Goal: Answer question/provide support: Share knowledge or assist other users

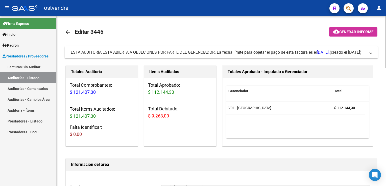
click at [373, 52] on mat-expansion-panel-header "ESTA AUDITORÍA ESTÁ ABIERTA A OBJECIONES POR PARTE DEL GERENCIADOR. La fecha lí…" at bounding box center [221, 52] width 313 height 12
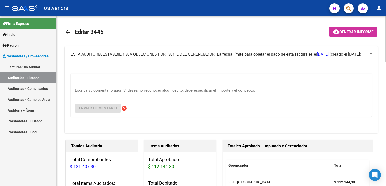
click at [118, 88] on textarea "Escriba su comentario aquí. Si desea no reconocer algún débito, debe especifica…" at bounding box center [221, 93] width 293 height 10
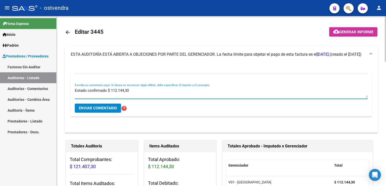
type textarea "Estado confirmado $ 112.144,30"
click at [102, 111] on button "Enviar comentario" at bounding box center [98, 108] width 46 height 9
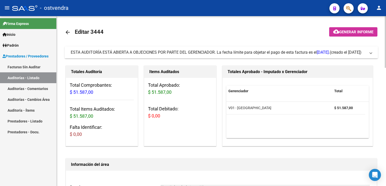
click at [368, 52] on span "ESTA AUDITORÍA ESTÁ ABIERTA A OBJECIONES POR PARTE DEL GERENCIADOR. La fecha lí…" at bounding box center [220, 53] width 299 height 6
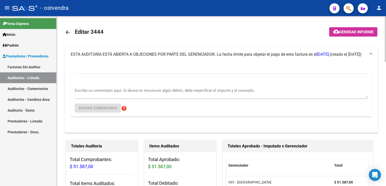
click at [134, 87] on div "Escriba su comentario aquí. Si desea no reconocer algún débito, debe especifica…" at bounding box center [221, 91] width 293 height 15
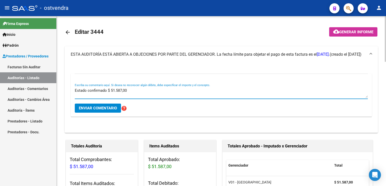
type textarea "Estado confirmado $ 51.587,00"
click at [105, 111] on button "Enviar comentario" at bounding box center [98, 108] width 46 height 9
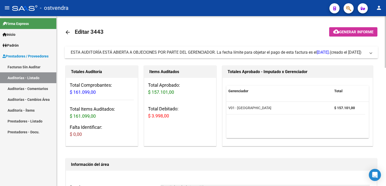
click at [368, 55] on span "ESTA AUDITORÍA ESTÁ ABIERTA A OBJECIONES POR PARTE DEL GERENCIADOR. La fecha lí…" at bounding box center [220, 53] width 299 height 6
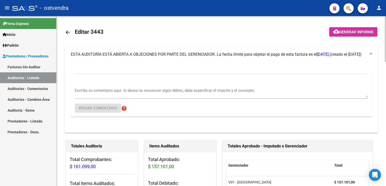
click at [99, 90] on textarea "Escriba su comentario aquí. Si desea no reconocer algún débito, debe especifica…" at bounding box center [221, 93] width 293 height 10
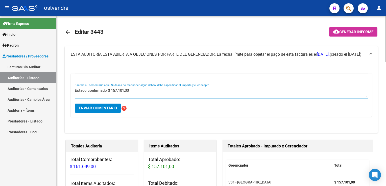
type textarea "Estado confirmado $ 157.101,00"
click at [101, 109] on span "Enviar comentario" at bounding box center [98, 108] width 38 height 5
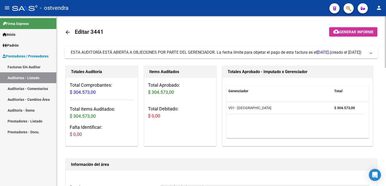
click at [375, 52] on mat-expansion-panel-header "ESTA AUDITORÍA ESTÁ ABIERTA A OBJECIONES POR PARTE DEL GERENCIADOR. La fecha lí…" at bounding box center [221, 52] width 313 height 12
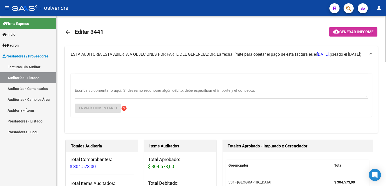
click at [88, 93] on textarea "Escriba su comentario aquí. Si desea no reconocer algún débito, debe especifica…" at bounding box center [221, 93] width 293 height 10
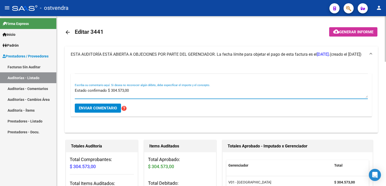
type textarea "Estado confirmado $ 304.573,00"
click at [102, 106] on span "Enviar comentario" at bounding box center [98, 108] width 38 height 5
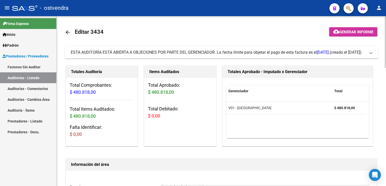
drag, startPoint x: 374, startPoint y: 52, endPoint x: 354, endPoint y: 57, distance: 21.1
click at [373, 52] on mat-expansion-panel-header "ESTA AUDITORÍA ESTÁ ABIERTA A OBJECIONES POR PARTE DEL GERENCIADOR. La fecha lí…" at bounding box center [221, 52] width 313 height 12
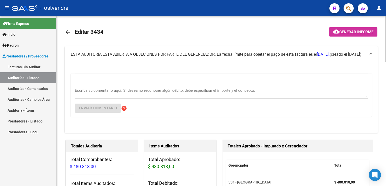
click at [118, 86] on div "Escriba su comentario aquí. Si desea no reconocer algún débito, debe especifica…" at bounding box center [221, 91] width 293 height 15
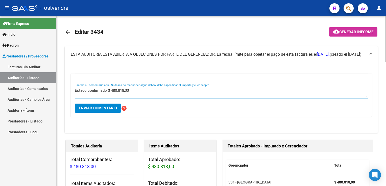
type textarea "Estado confirmado $ 480.818,00"
click at [101, 110] on span "Enviar comentario" at bounding box center [98, 108] width 38 height 5
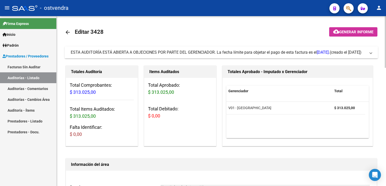
click at [369, 54] on span "ESTA AUDITORÍA ESTÁ ABIERTA A OBJECIONES POR PARTE DEL GERENCIADOR. La fecha lí…" at bounding box center [220, 53] width 299 height 6
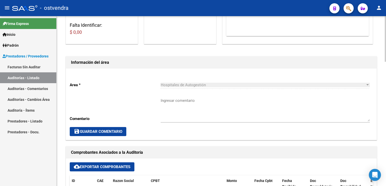
scroll to position [303, 0]
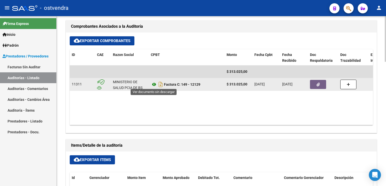
click at [153, 85] on icon at bounding box center [154, 85] width 7 height 6
click at [321, 87] on button "button" at bounding box center [318, 84] width 16 height 9
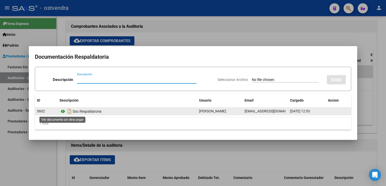
click at [61, 111] on icon at bounding box center [63, 112] width 7 height 6
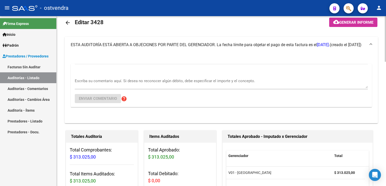
scroll to position [0, 0]
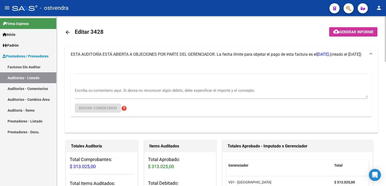
click at [107, 92] on textarea "Escriba su comentario aquí. Si desea no reconocer algún débito, debe especifica…" at bounding box center [221, 93] width 293 height 10
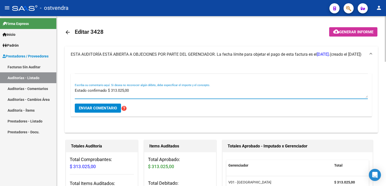
type textarea "Estado confirmado $ 313.025,00"
click at [95, 106] on span "Enviar comentario" at bounding box center [98, 108] width 38 height 5
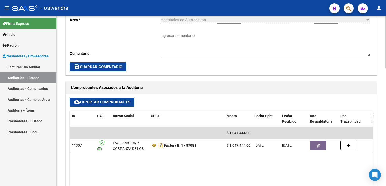
scroll to position [202, 0]
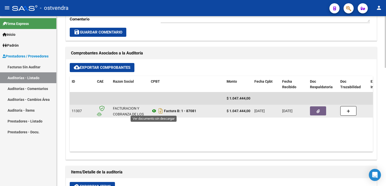
click at [154, 112] on icon at bounding box center [154, 111] width 7 height 6
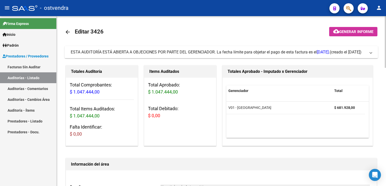
scroll to position [0, 0]
drag, startPoint x: 369, startPoint y: 51, endPoint x: 365, endPoint y: 54, distance: 4.9
click at [368, 52] on mat-expansion-panel-header "ESTA AUDITORÍA ESTÁ ABIERTA A OBJECIONES POR PARTE DEL GERENCIADOR. La fecha lí…" at bounding box center [221, 52] width 313 height 12
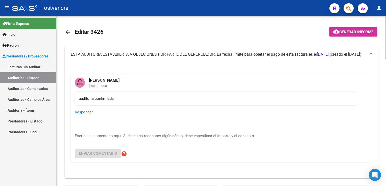
click at [103, 133] on textarea "Escriba su comentario aquí. Si desea no reconocer algún débito, debe especifica…" at bounding box center [221, 138] width 293 height 10
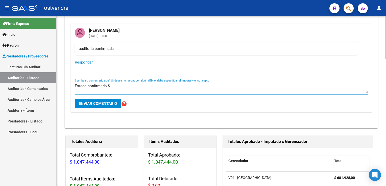
scroll to position [50, 0]
type textarea "Estado confirmado $ 681.928,00"
click at [100, 103] on span "Enviar comentario" at bounding box center [98, 103] width 38 height 5
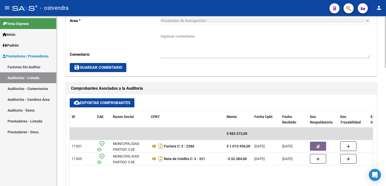
scroll to position [202, 0]
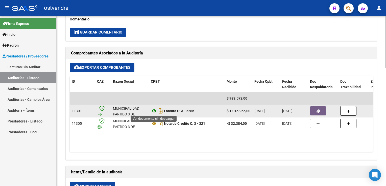
click at [154, 111] on icon at bounding box center [154, 111] width 7 height 6
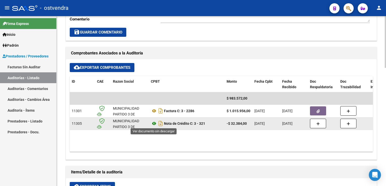
click at [153, 124] on icon at bounding box center [154, 124] width 7 height 6
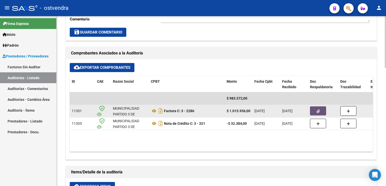
click at [314, 110] on button "button" at bounding box center [318, 110] width 16 height 9
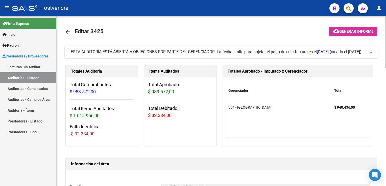
scroll to position [0, 0]
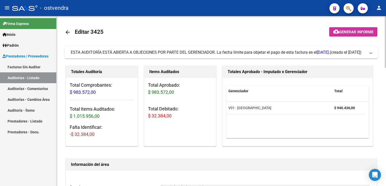
click at [371, 53] on span at bounding box center [370, 53] width 2 height 6
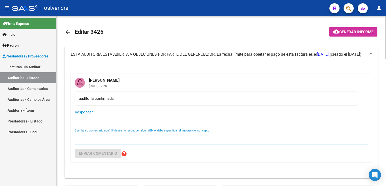
click at [100, 135] on textarea "Escriba su comentario aquí. Si desea no reconocer algún débito, debe especifica…" at bounding box center [221, 138] width 293 height 10
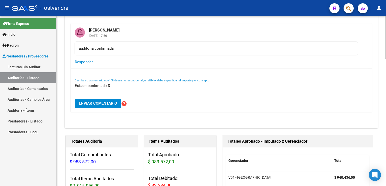
scroll to position [50, 0]
type textarea "Estado confirmado $ 940.436,00"
click at [108, 104] on span "Enviar comentario" at bounding box center [98, 103] width 38 height 5
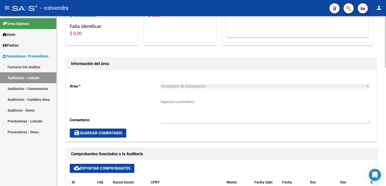
scroll to position [177, 0]
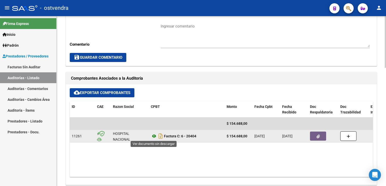
click at [153, 136] on icon at bounding box center [154, 136] width 7 height 6
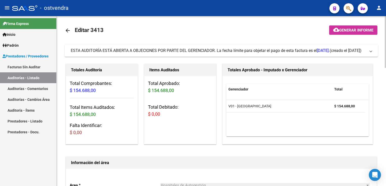
scroll to position [0, 0]
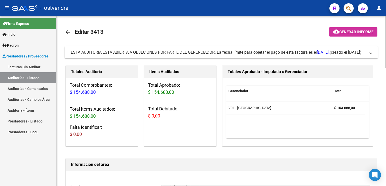
click at [371, 53] on span at bounding box center [370, 53] width 2 height 6
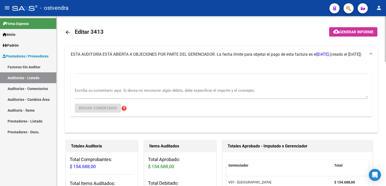
click at [151, 86] on div "Escriba su comentario aquí. Si desea no reconocer algún débito, debe especifica…" at bounding box center [221, 91] width 293 height 15
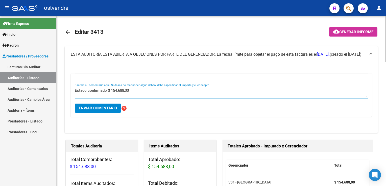
type textarea "Estado confirmado $ 154.688,00"
click at [97, 105] on button "Enviar comentario" at bounding box center [98, 108] width 46 height 9
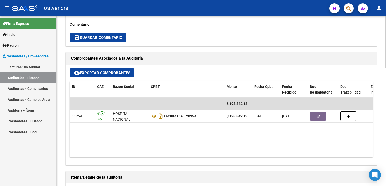
scroll to position [252, 0]
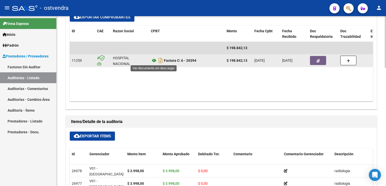
click at [155, 61] on icon at bounding box center [154, 61] width 7 height 6
click at [324, 60] on button "button" at bounding box center [318, 60] width 16 height 9
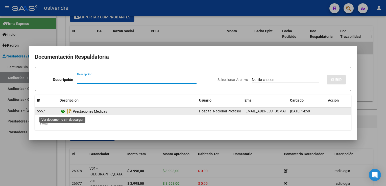
click at [63, 112] on icon at bounding box center [63, 112] width 7 height 6
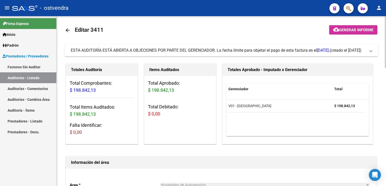
scroll to position [0, 0]
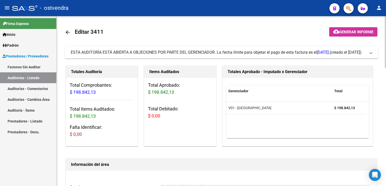
click at [371, 55] on mat-expansion-panel-header "ESTA AUDITORÍA ESTÁ ABIERTA A OBJECIONES POR PARTE DEL GERENCIADOR. La fecha lí…" at bounding box center [221, 52] width 313 height 12
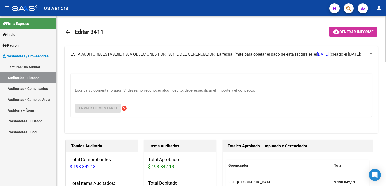
click at [120, 93] on textarea "Escriba su comentario aquí. Si desea no reconocer algún débito, debe especifica…" at bounding box center [221, 93] width 293 height 10
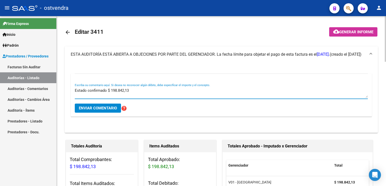
type textarea "Estado confirmado $ 198.842,13"
click at [95, 110] on span "Enviar comentario" at bounding box center [98, 108] width 38 height 5
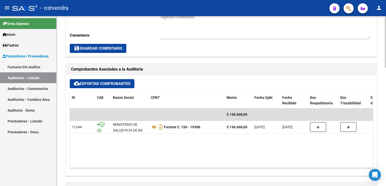
scroll to position [212, 0]
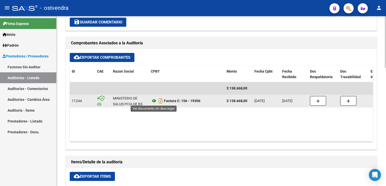
click at [152, 101] on icon at bounding box center [154, 101] width 7 height 6
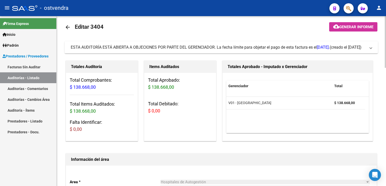
scroll to position [0, 0]
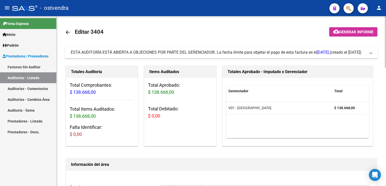
click at [369, 54] on span "ESTA AUDITORÍA ESTÁ ABIERTA A OBJECIONES POR PARTE DEL GERENCIADOR. La fecha lí…" at bounding box center [220, 53] width 299 height 6
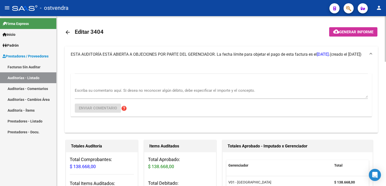
click at [128, 87] on div "Escriba su comentario aquí. Si desea no reconocer algún débito, debe especifica…" at bounding box center [221, 91] width 293 height 15
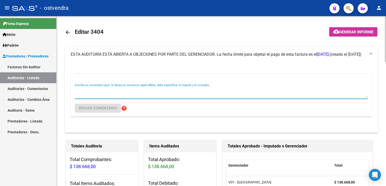
type textarea "R"
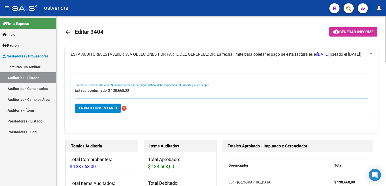
type textarea "Estado confirmado $ 138.668,00"
click at [112, 108] on span "Enviar comentario" at bounding box center [98, 108] width 38 height 5
